Goal: Communication & Community: Connect with others

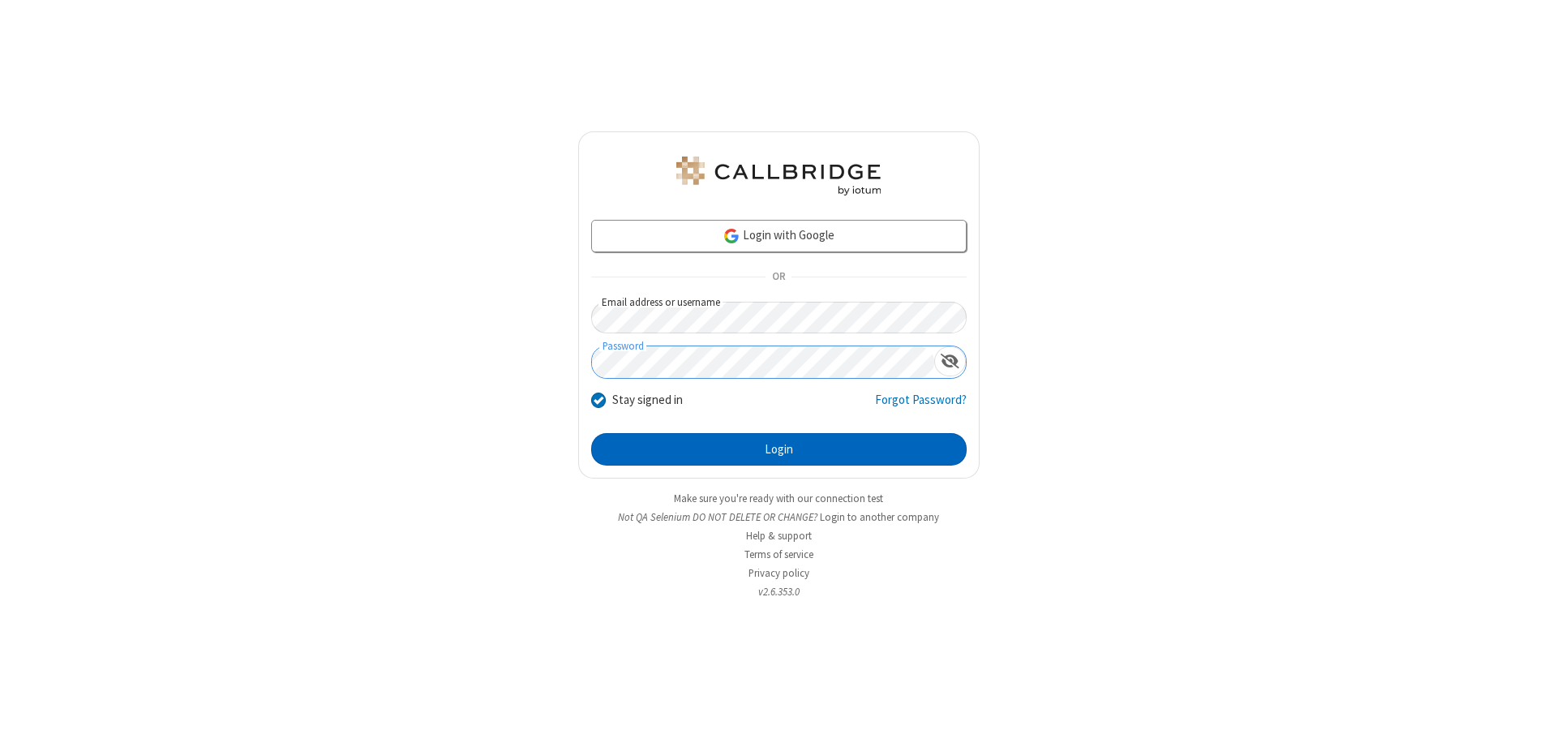
click at [779, 449] on button "Login" at bounding box center [779, 449] width 376 height 32
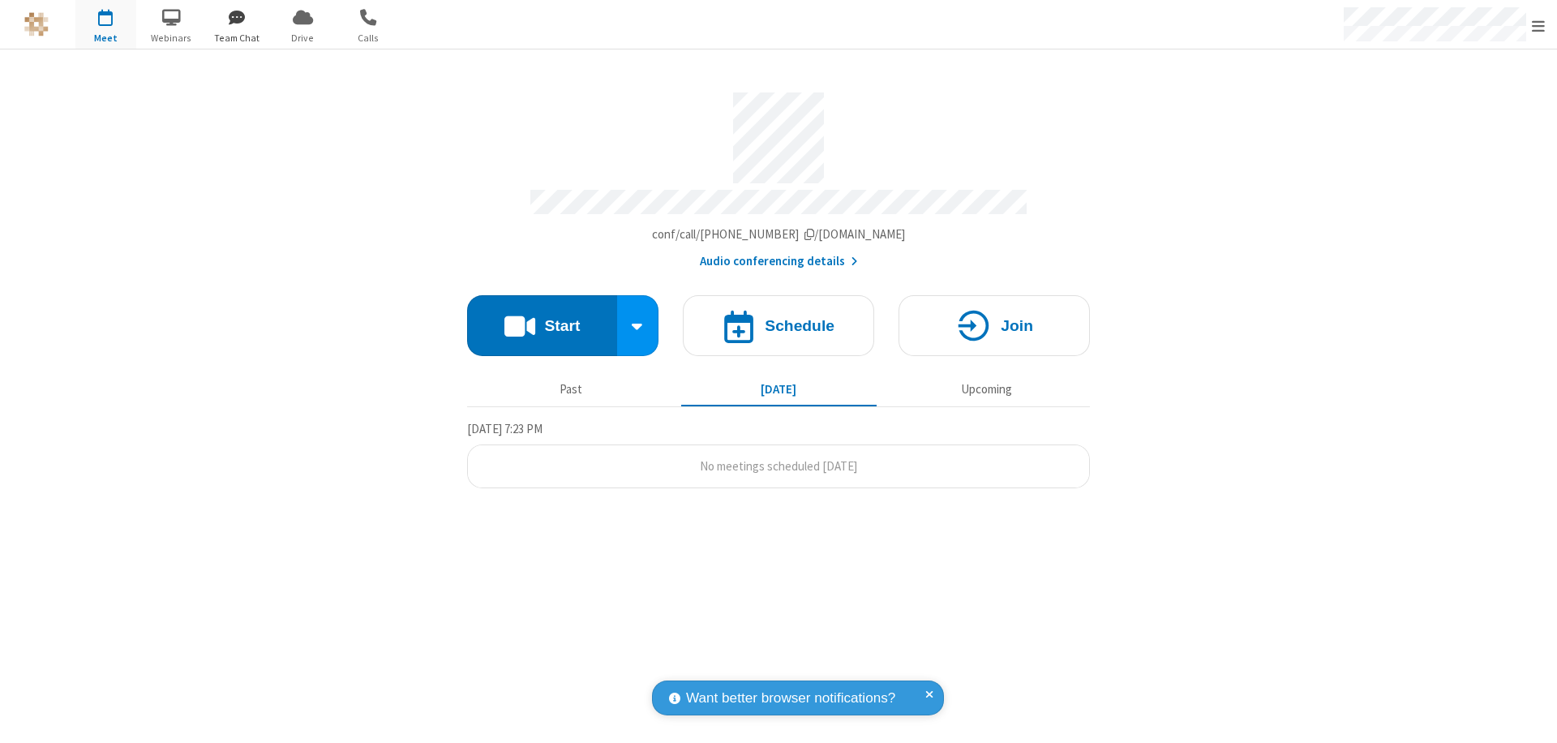
click at [237, 17] on span "button" at bounding box center [237, 17] width 61 height 28
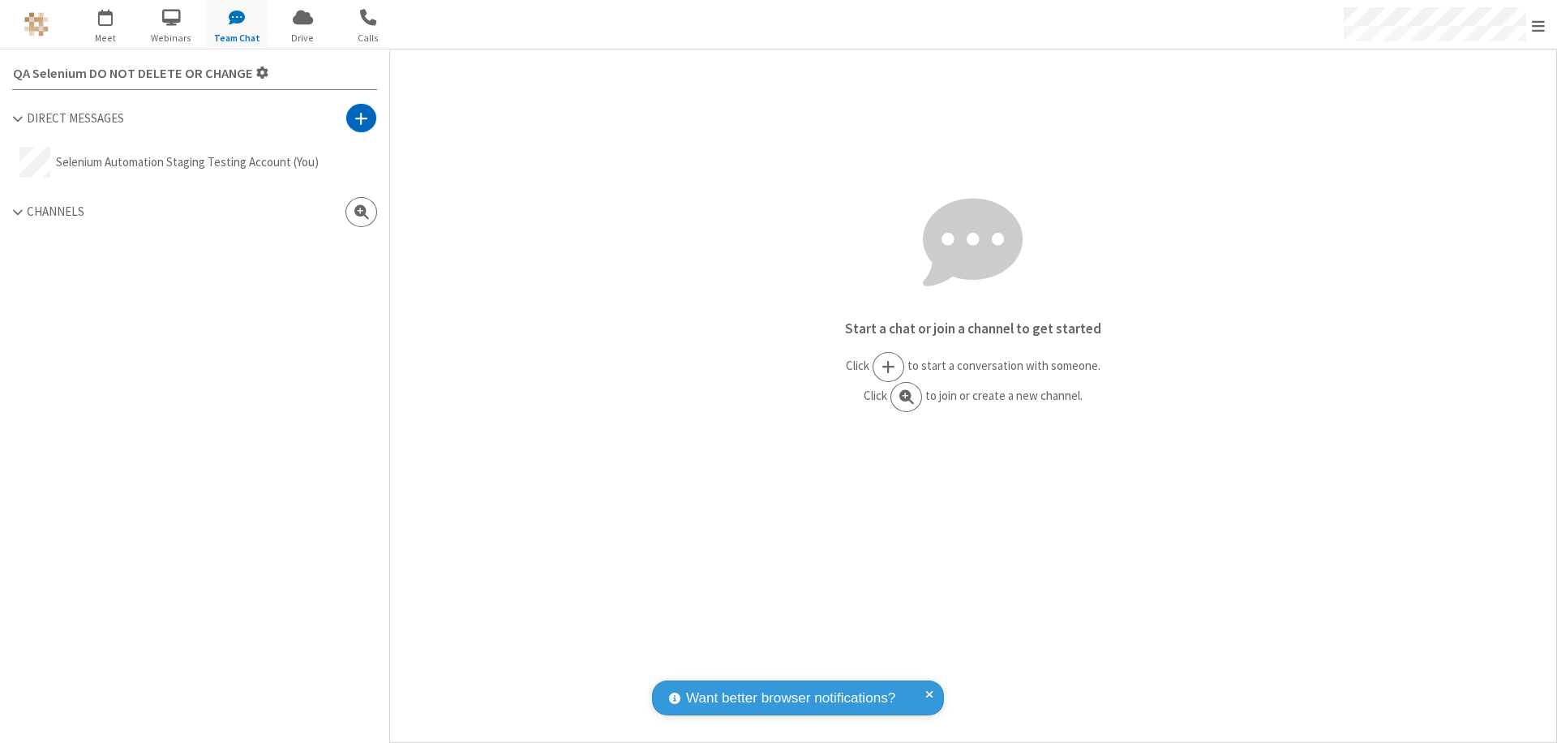
click at [361, 118] on span at bounding box center [361, 118] width 14 height 16
